Goal: Find specific page/section: Find specific page/section

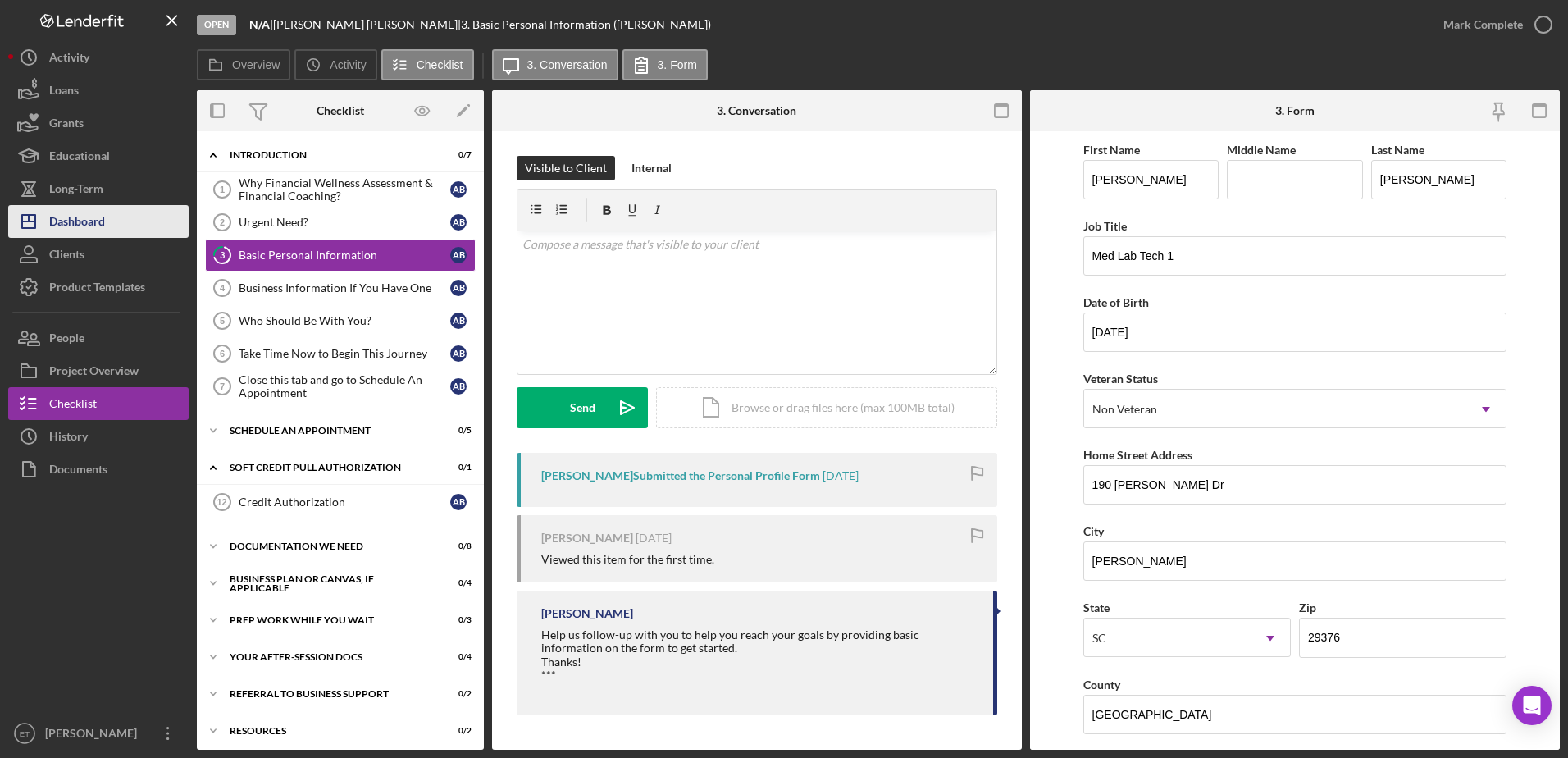
click at [101, 218] on div "Dashboard" at bounding box center [76, 223] width 56 height 37
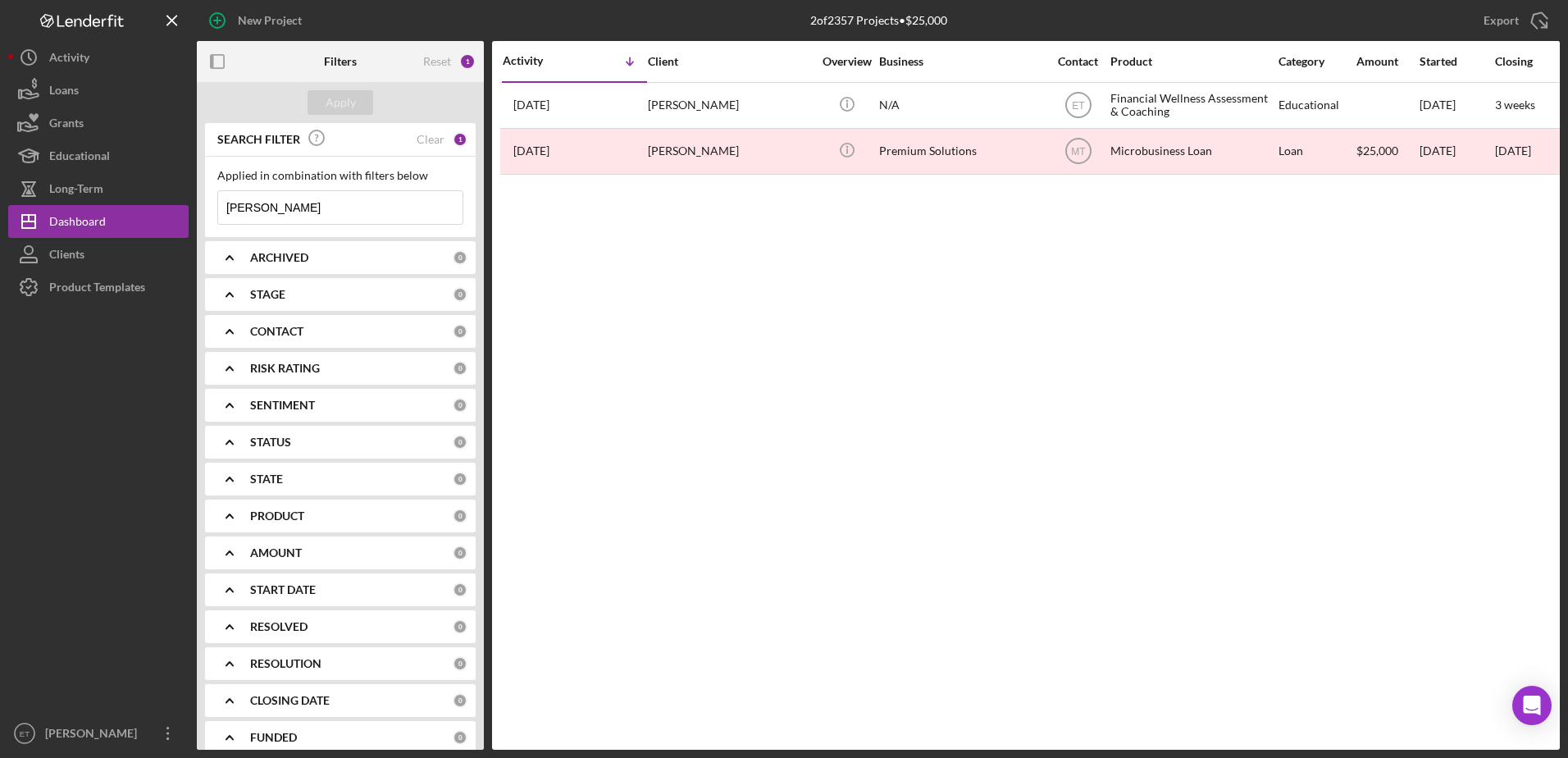
click at [269, 211] on input "[PERSON_NAME]" at bounding box center [341, 208] width 244 height 33
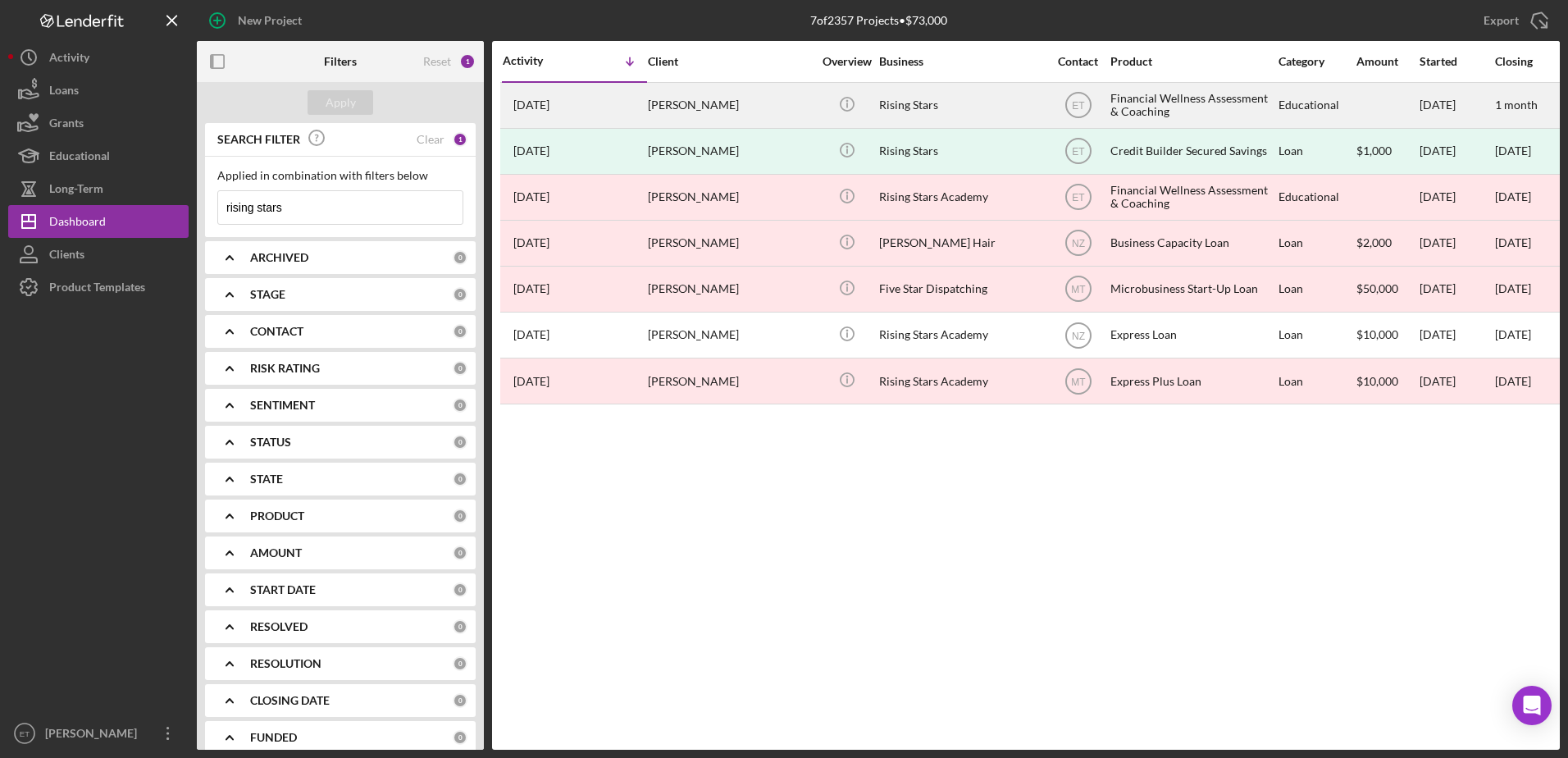
type input "rising stars"
click at [720, 111] on div "[PERSON_NAME]" at bounding box center [730, 106] width 164 height 44
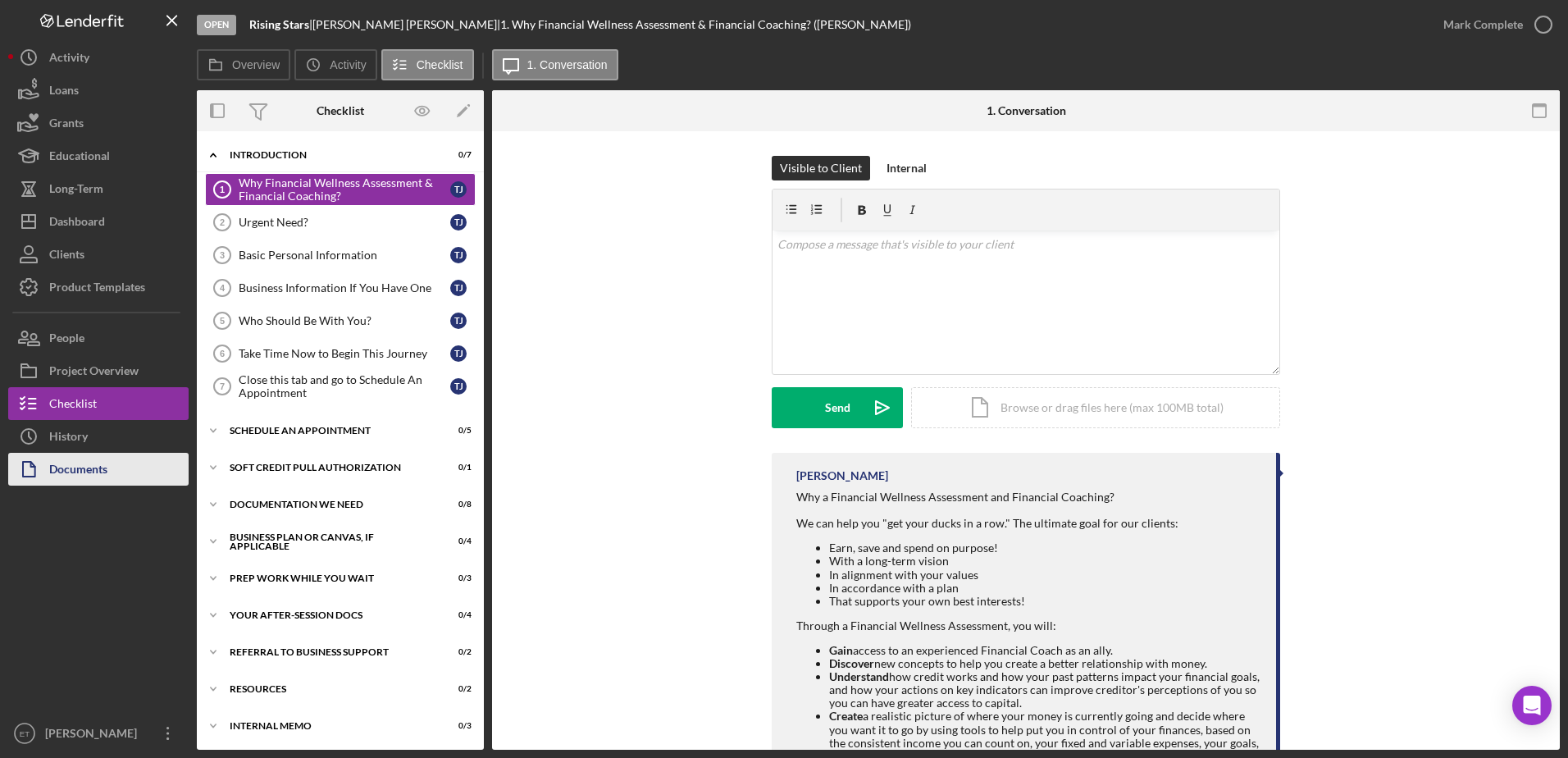
click at [95, 470] on div "Documents" at bounding box center [78, 471] width 58 height 37
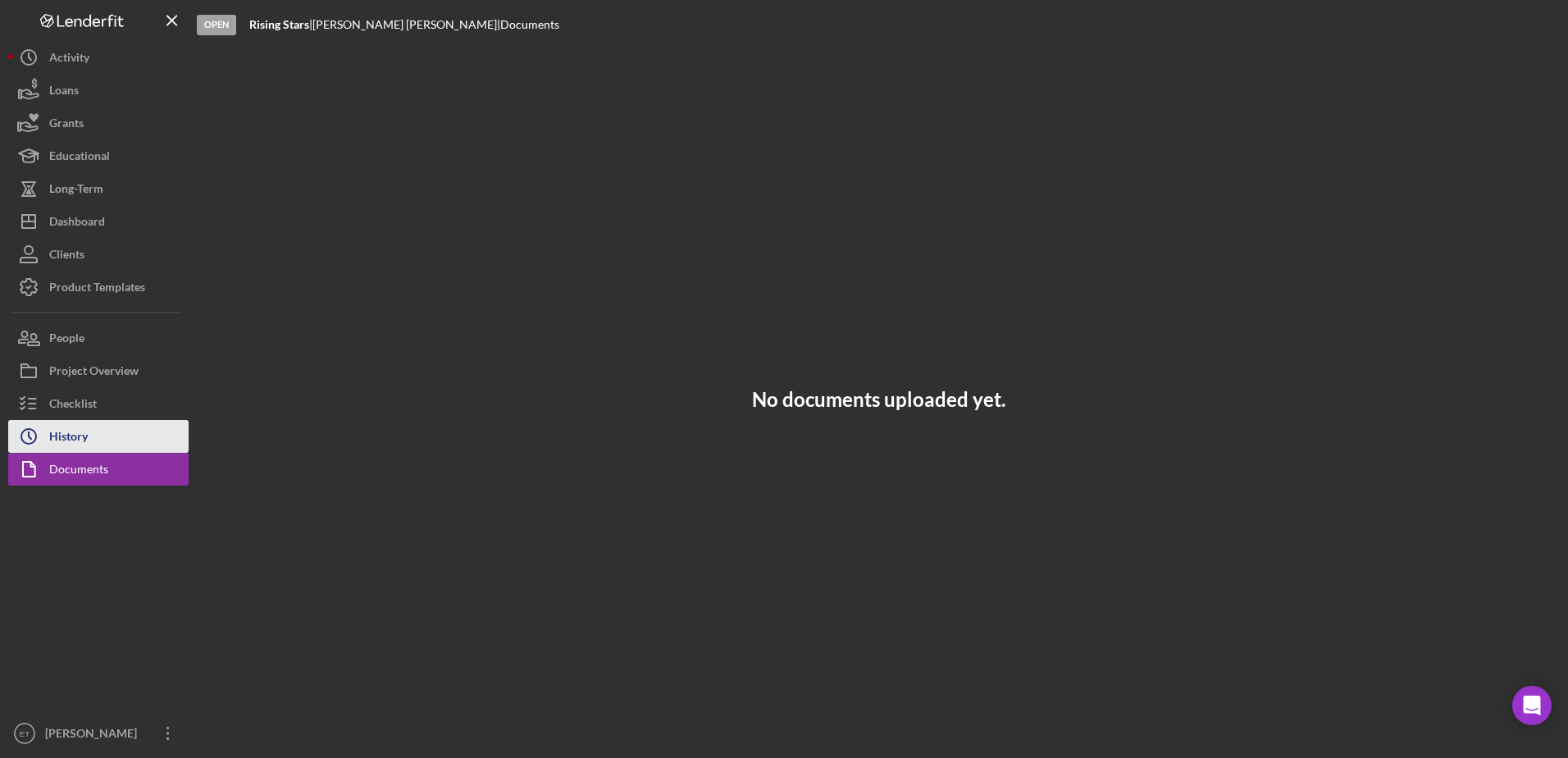
click at [71, 446] on div "History" at bounding box center [68, 438] width 38 height 37
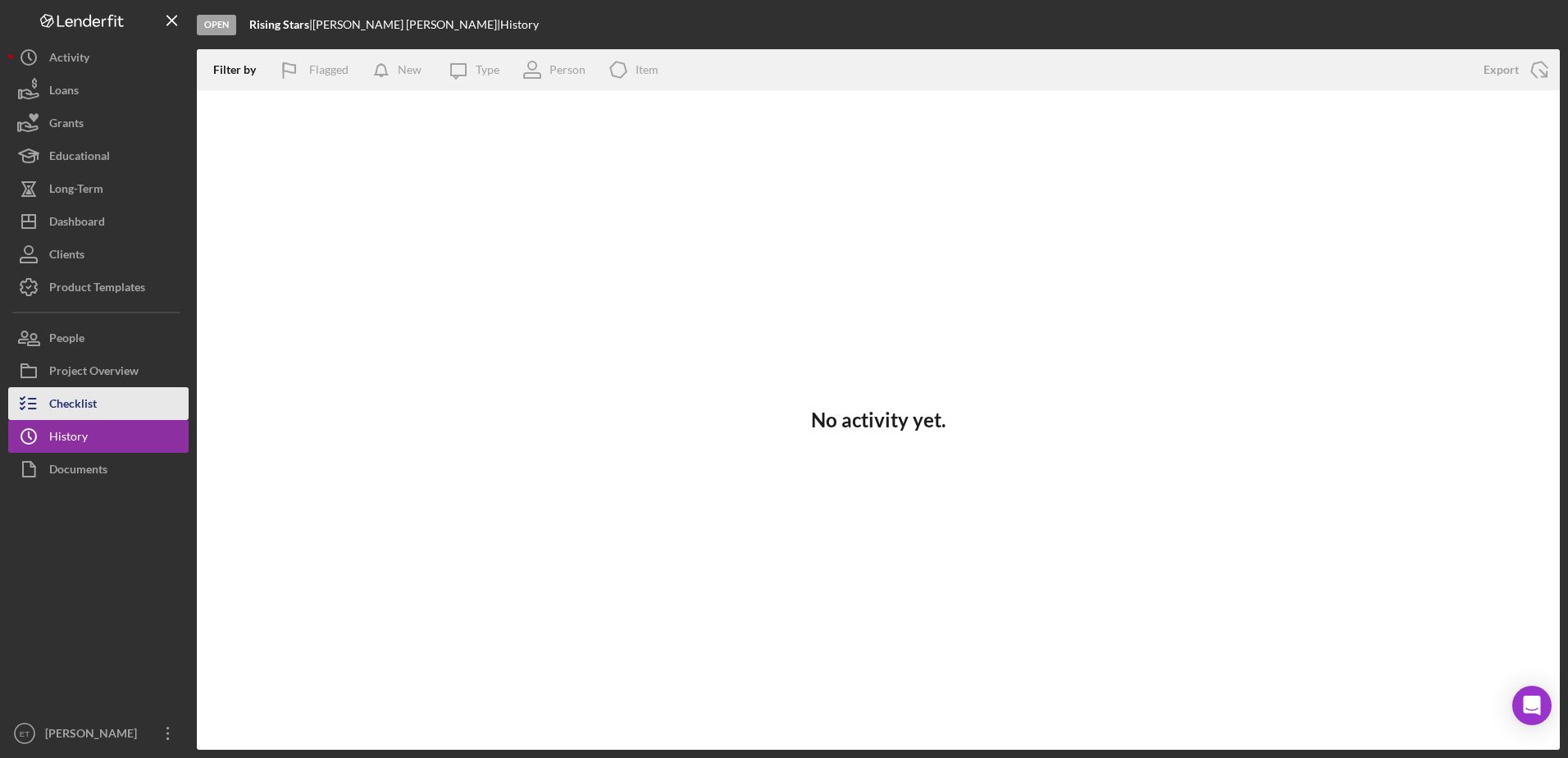
click at [69, 411] on div "Checklist" at bounding box center [73, 405] width 47 height 37
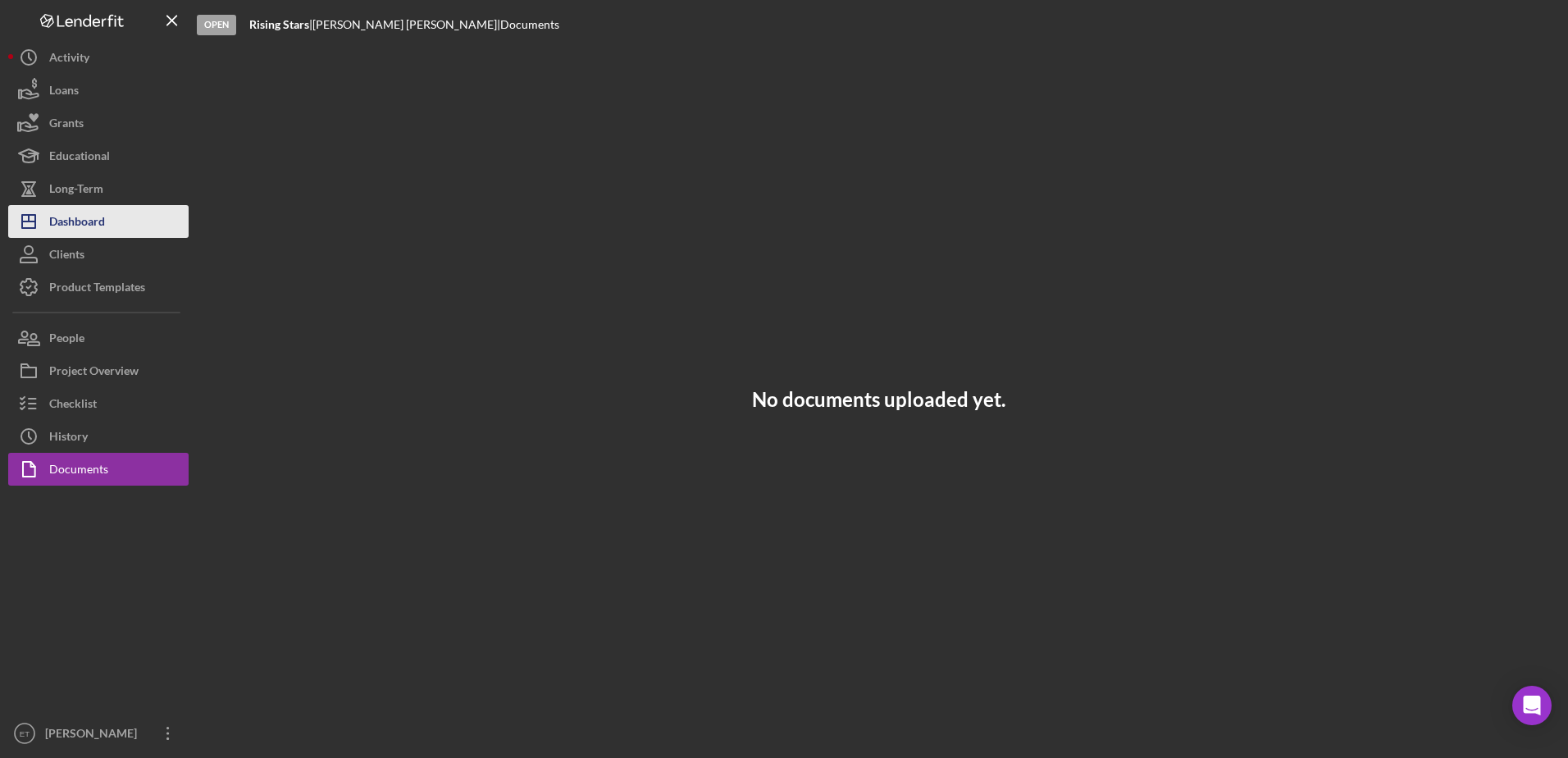
click at [77, 217] on div "Dashboard" at bounding box center [76, 223] width 56 height 37
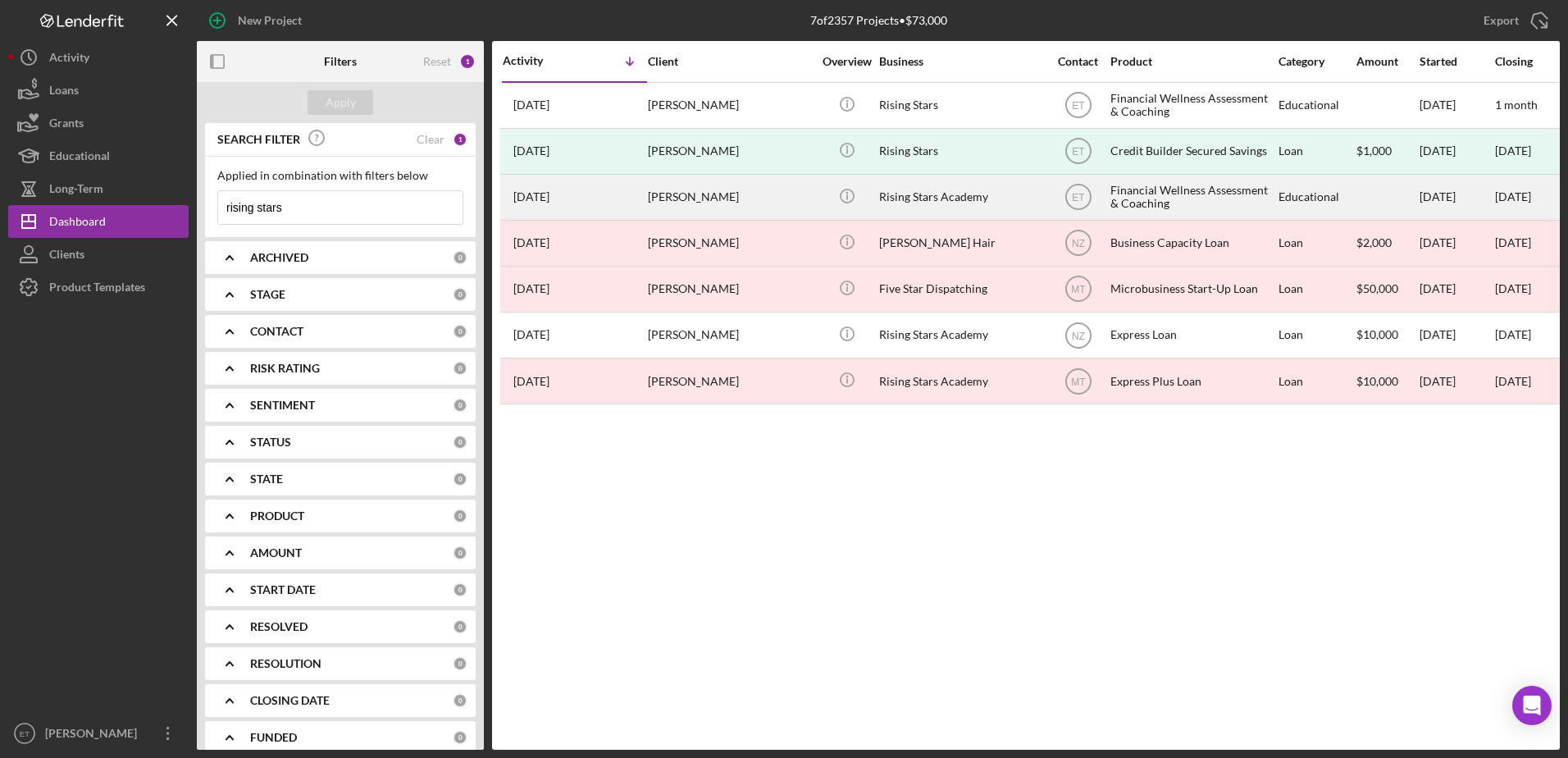
click at [920, 200] on div "Rising Stars Academy" at bounding box center [962, 198] width 164 height 44
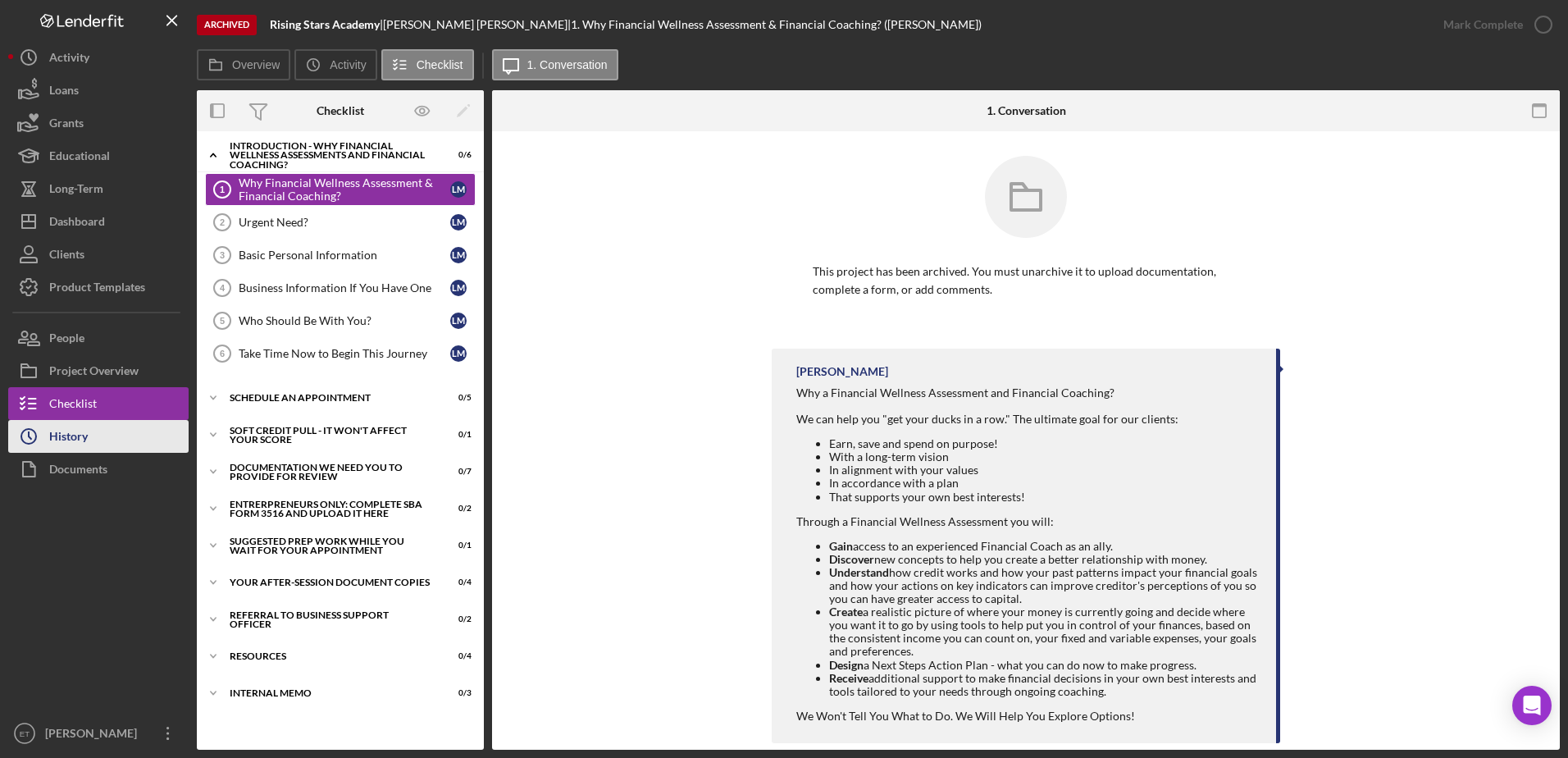
click at [98, 435] on button "Icon/History History" at bounding box center [98, 436] width 180 height 33
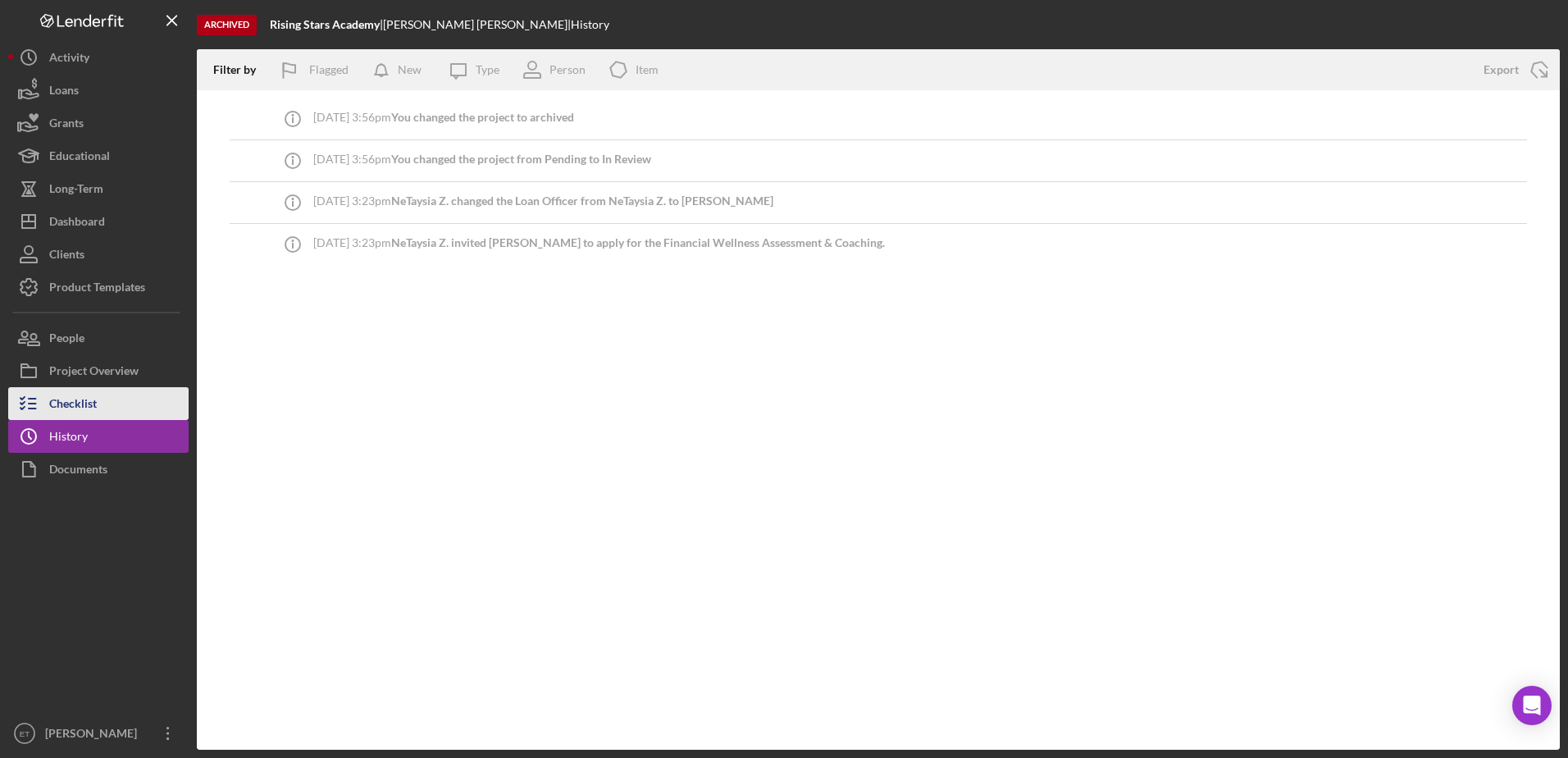
click at [87, 397] on div "Checklist" at bounding box center [73, 405] width 47 height 37
